Goal: Navigation & Orientation: Find specific page/section

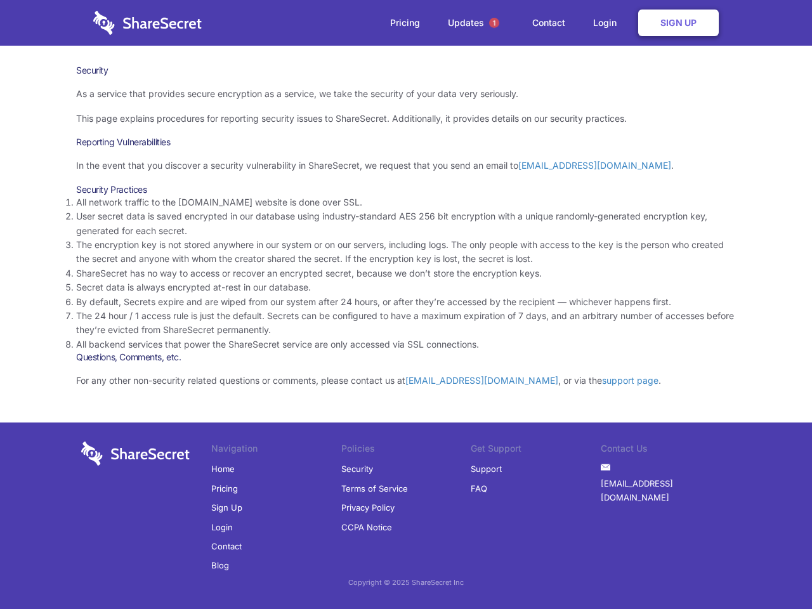
click at [406, 305] on li "By default, Secrets expire and are wiped from our system after 24 hours, or aft…" at bounding box center [406, 302] width 660 height 14
click at [494, 23] on span "1" at bounding box center [494, 23] width 10 height 10
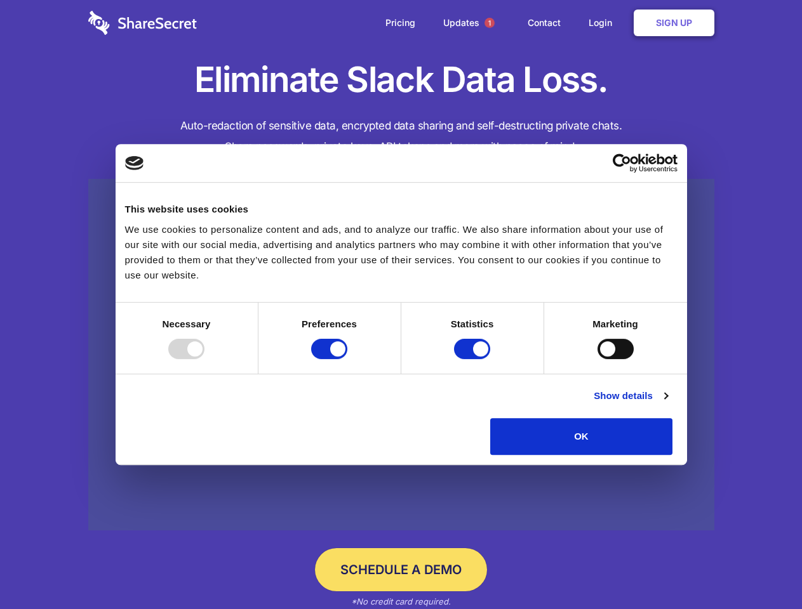
click at [204, 359] on div at bounding box center [186, 349] width 36 height 20
click at [347, 359] on input "Preferences" at bounding box center [329, 349] width 36 height 20
checkbox input "false"
click at [473, 359] on input "Statistics" at bounding box center [472, 349] width 36 height 20
checkbox input "false"
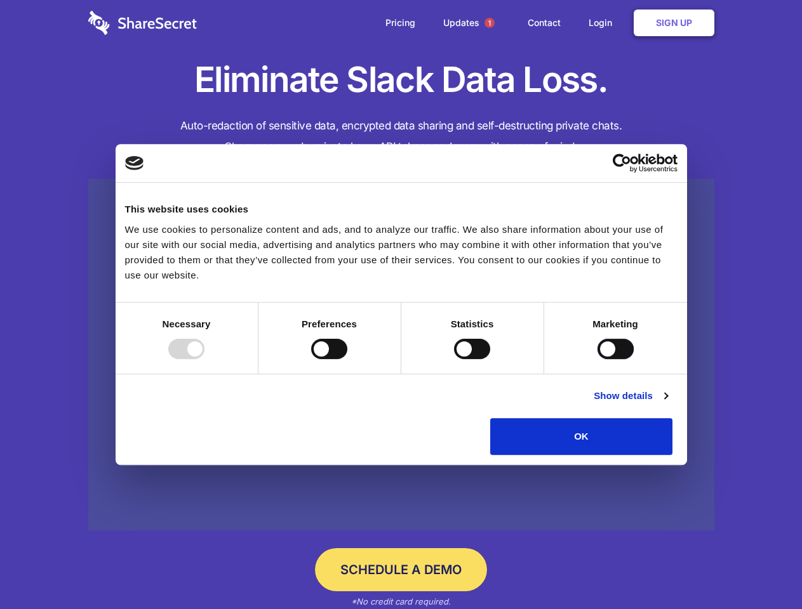
click at [597, 359] on input "Marketing" at bounding box center [615, 349] width 36 height 20
checkbox input "true"
click at [667, 404] on link "Show details" at bounding box center [630, 395] width 74 height 15
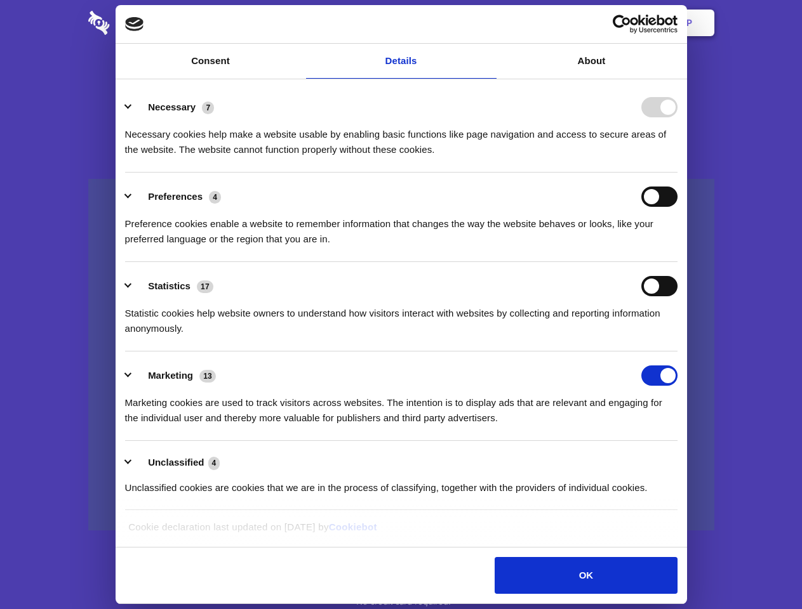
click at [677, 173] on li "Necessary 7 Necessary cookies help make a website usable by enabling basic func…" at bounding box center [401, 127] width 552 height 89
click at [489, 23] on span "1" at bounding box center [489, 23] width 10 height 10
